Goal: Transaction & Acquisition: Purchase product/service

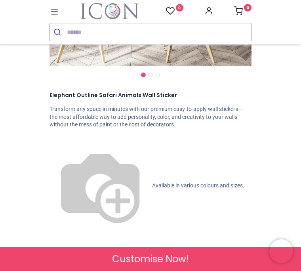
scroll to position [201, 0]
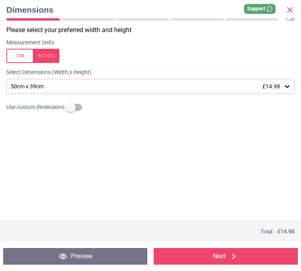
click at [290, 87] on icon at bounding box center [287, 86] width 8 height 8
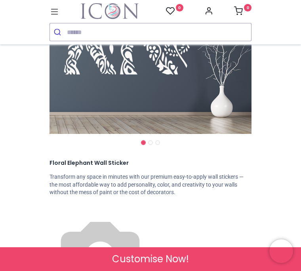
scroll to position [129, 0]
